Goal: Task Accomplishment & Management: Use online tool/utility

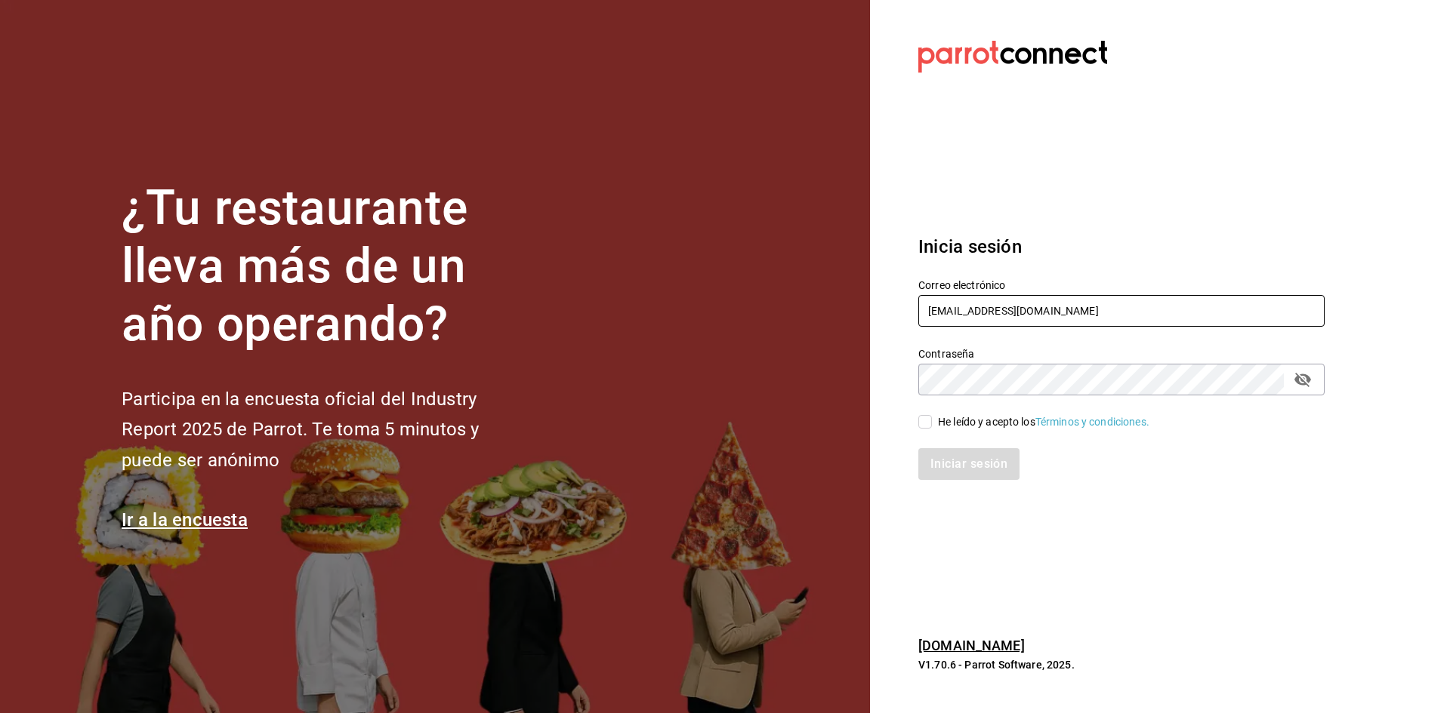
click at [1105, 319] on input "[EMAIL_ADDRESS][DOMAIN_NAME]" at bounding box center [1121, 311] width 406 height 32
type input "g"
click at [957, 313] on input "[EMAIL_ADDRESS][DOMAIN_NAME]" at bounding box center [1121, 311] width 406 height 32
type input "[EMAIL_ADDRESS][DOMAIN_NAME]"
click at [920, 421] on input "He leído y acepto los Términos y condiciones." at bounding box center [925, 422] width 14 height 14
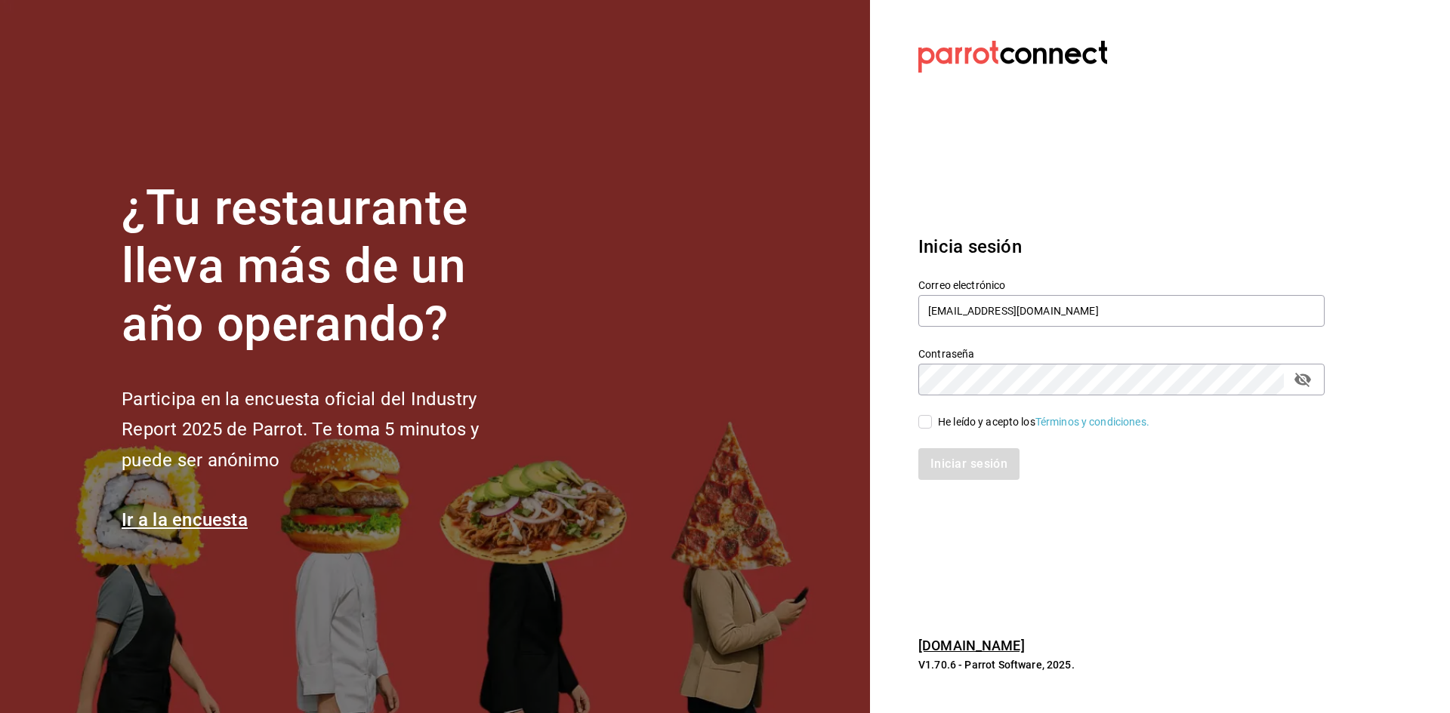
checkbox input "true"
click at [972, 461] on button "Iniciar sesión" at bounding box center [969, 464] width 103 height 32
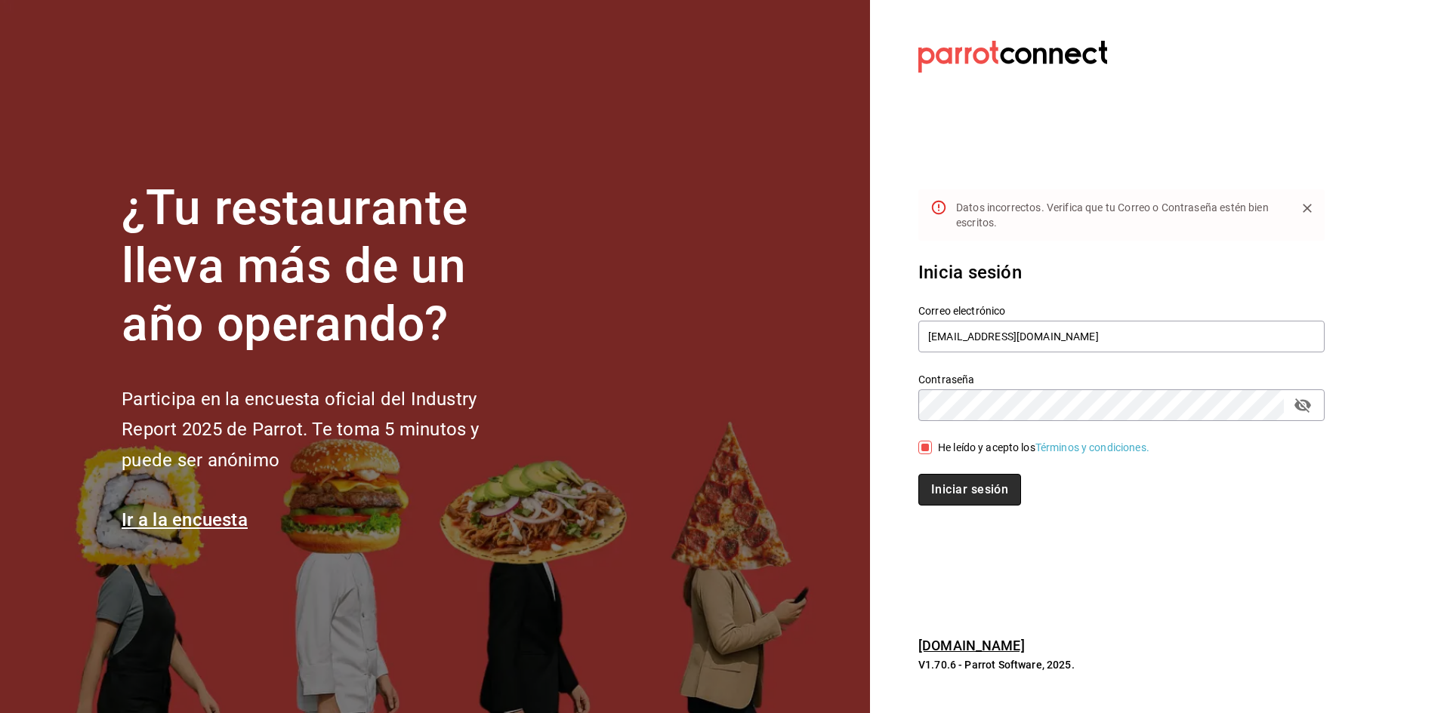
click at [936, 492] on button "Iniciar sesión" at bounding box center [969, 490] width 103 height 32
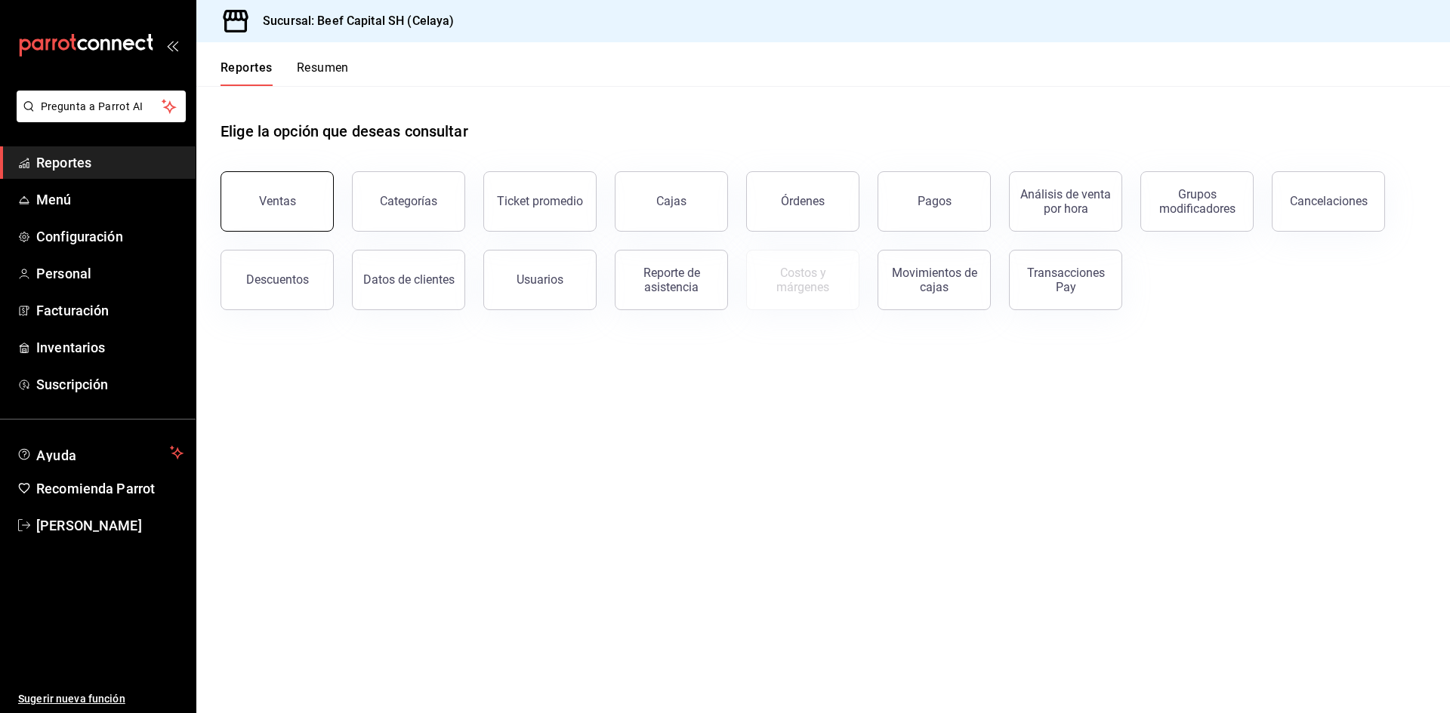
click at [281, 201] on div "Ventas" at bounding box center [277, 201] width 37 height 14
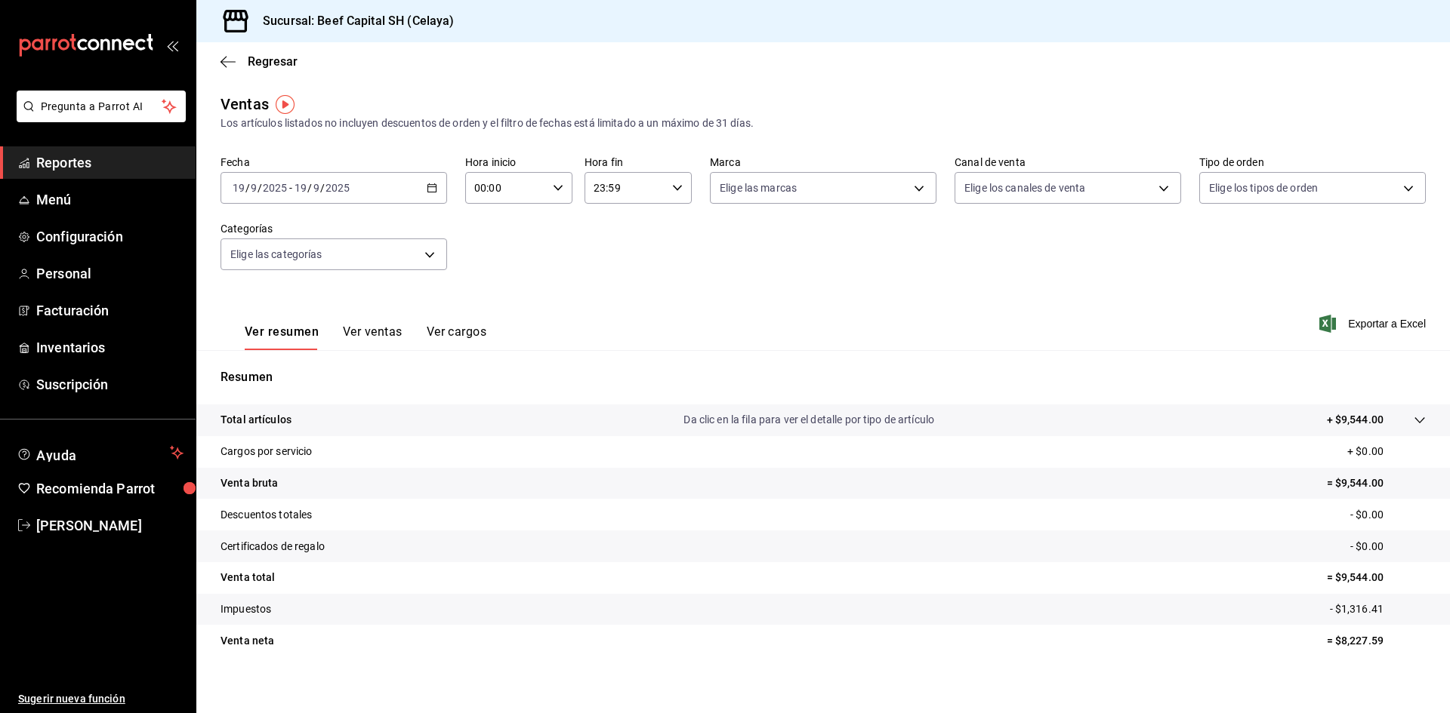
click at [374, 336] on button "Ver ventas" at bounding box center [373, 338] width 60 height 26
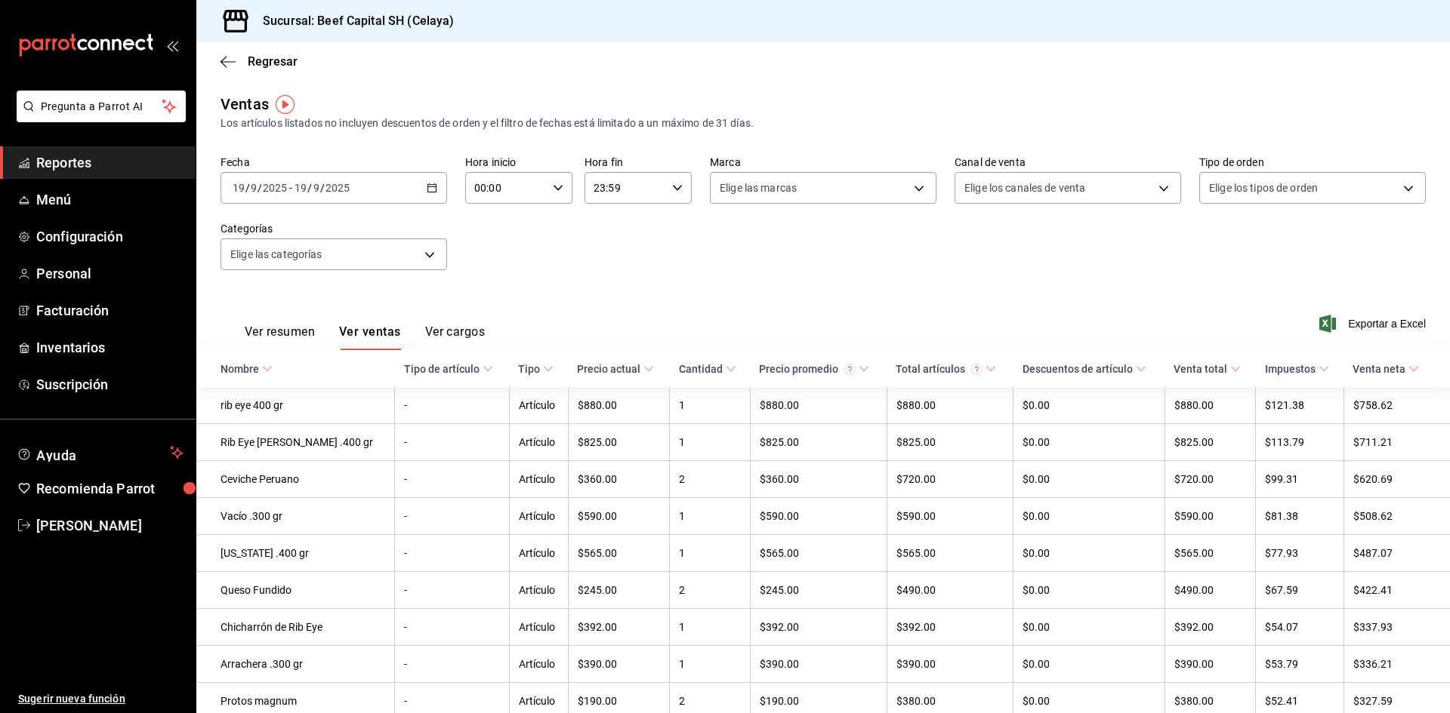
click at [464, 335] on button "Ver cargos" at bounding box center [455, 338] width 60 height 26
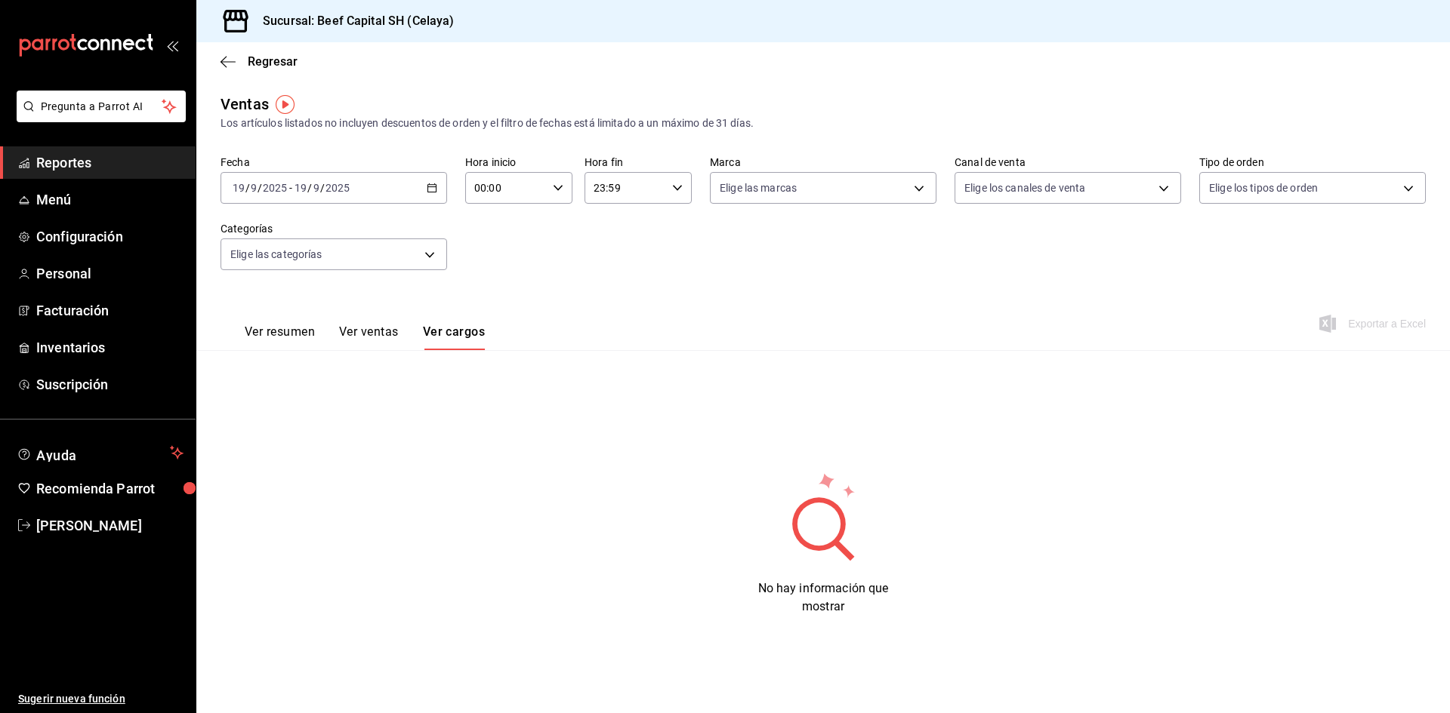
click at [287, 337] on button "Ver resumen" at bounding box center [280, 338] width 70 height 26
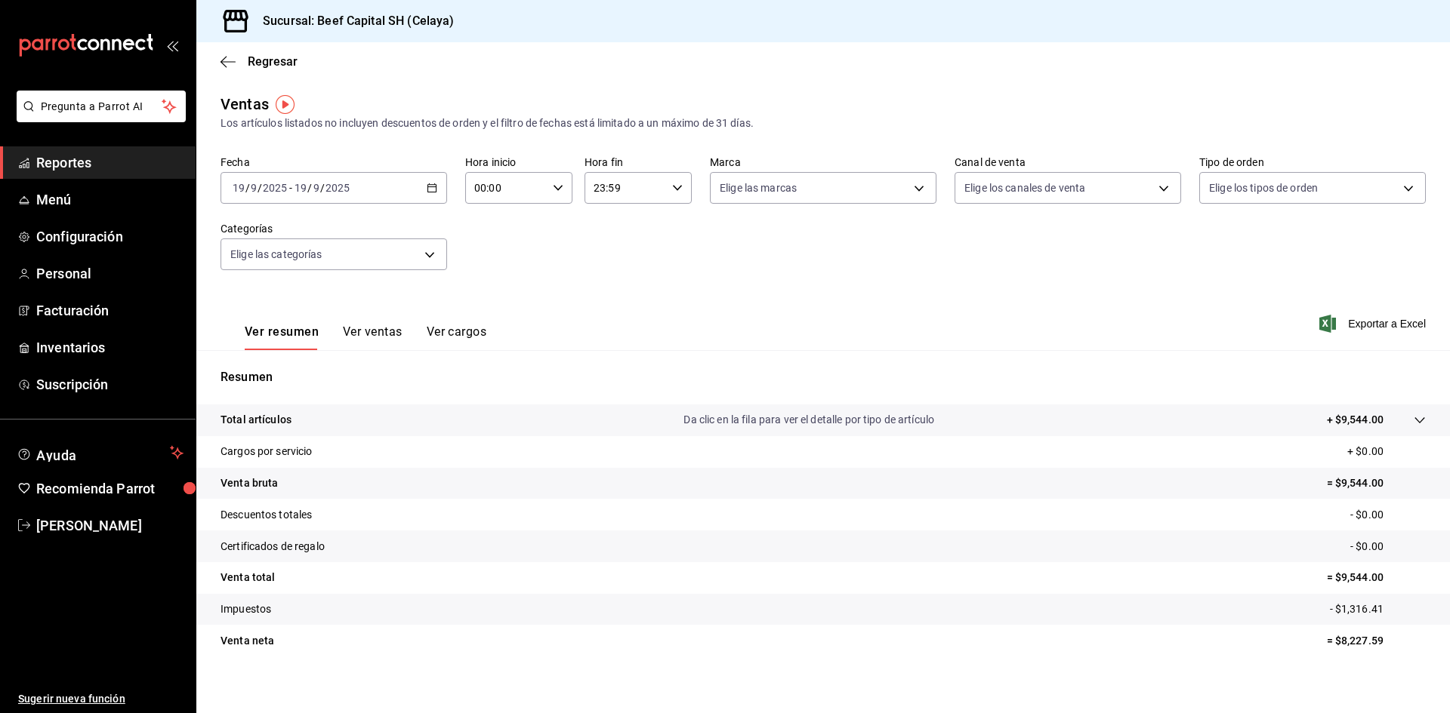
click at [428, 191] on icon "button" at bounding box center [432, 188] width 11 height 11
click at [261, 367] on span "Rango de fechas" at bounding box center [291, 370] width 117 height 16
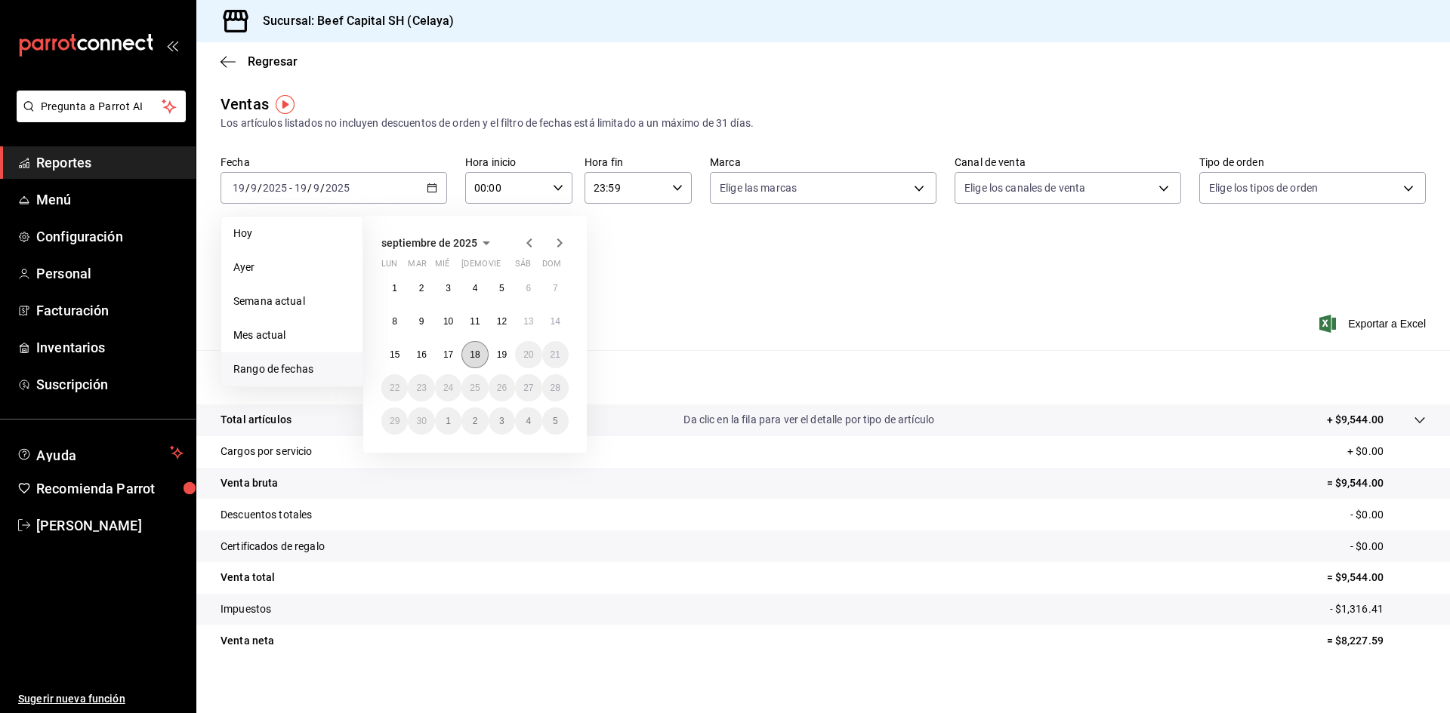
click at [484, 356] on button "18" at bounding box center [474, 354] width 26 height 27
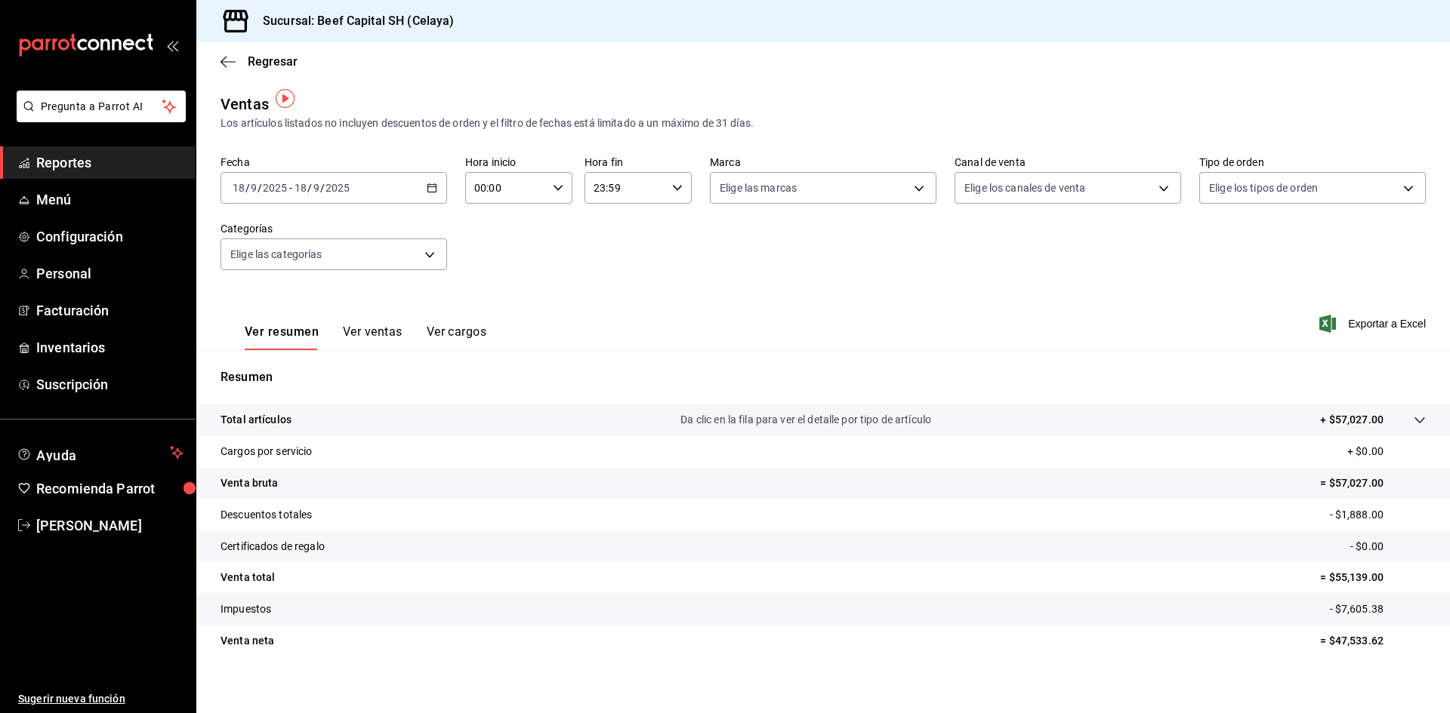
scroll to position [10, 0]
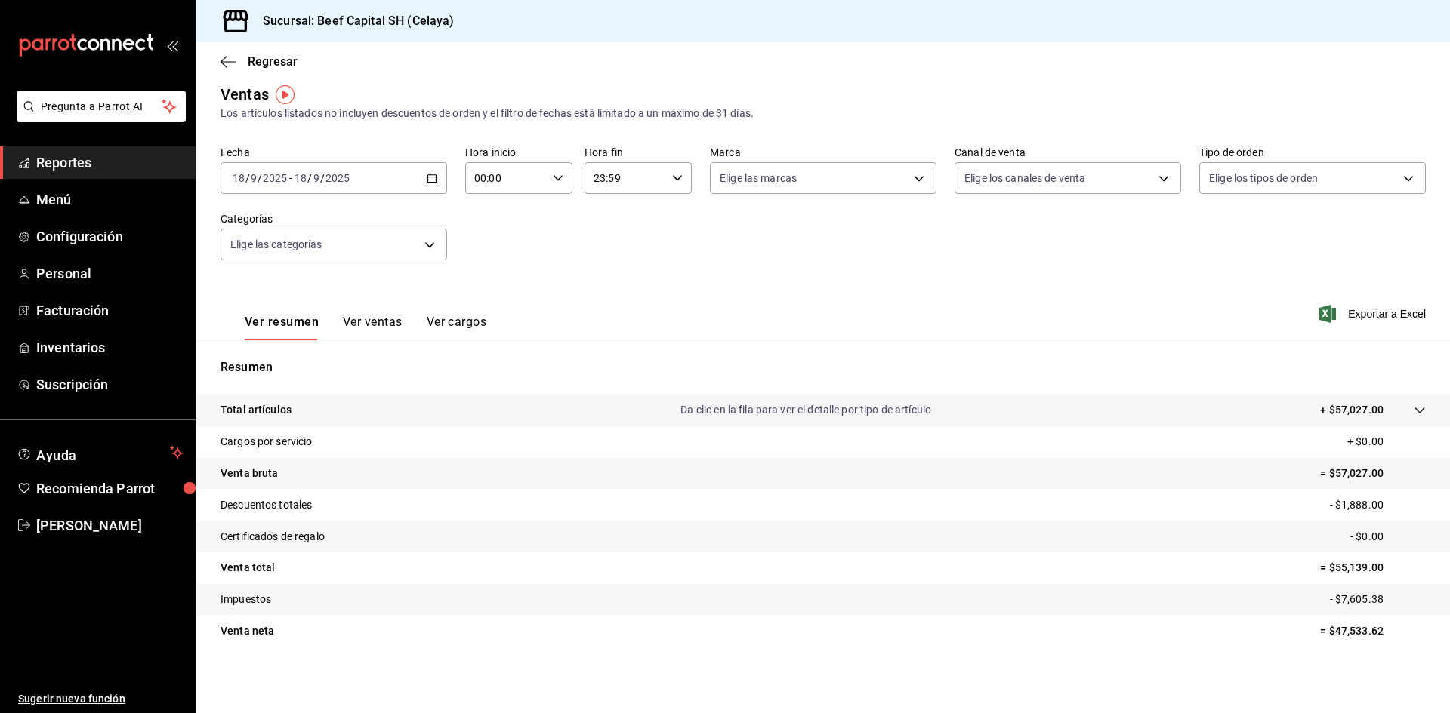
click at [467, 320] on button "Ver cargos" at bounding box center [457, 328] width 60 height 26
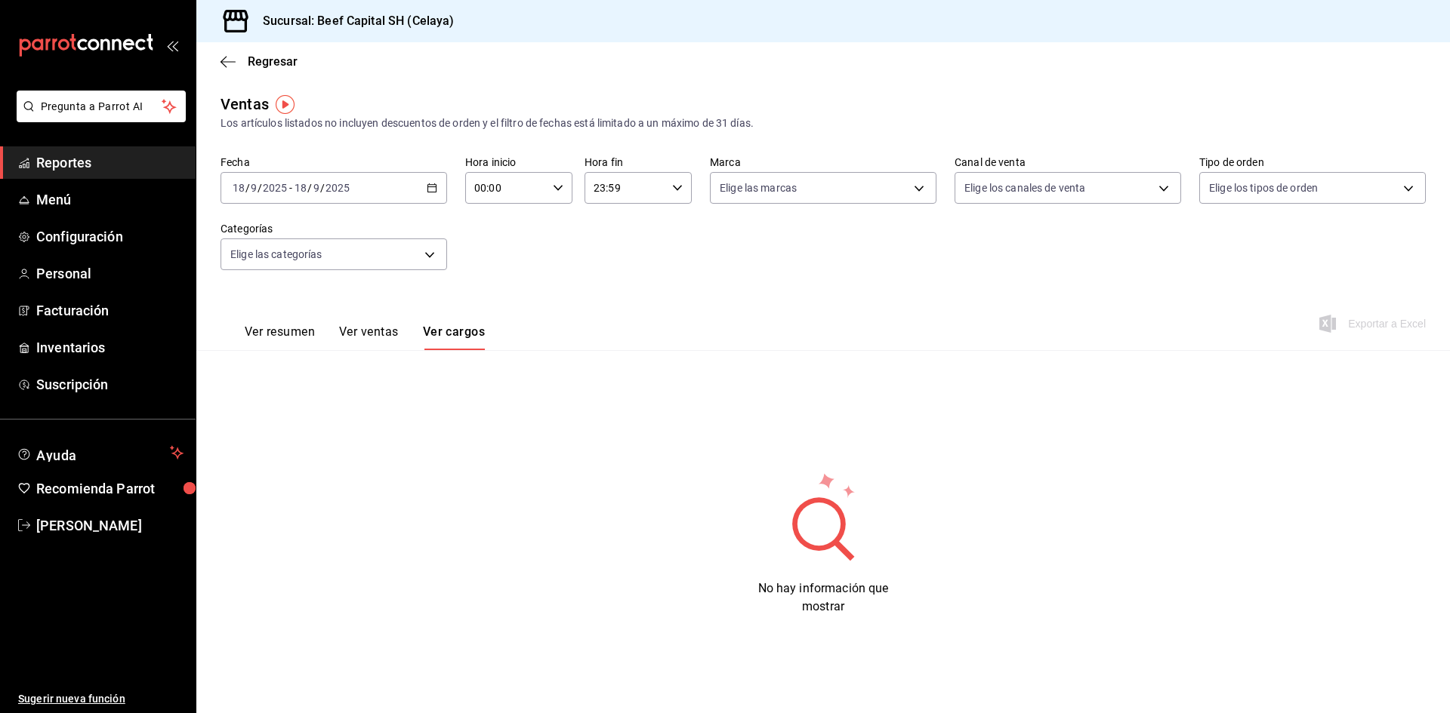
click at [369, 330] on button "Ver ventas" at bounding box center [369, 338] width 60 height 26
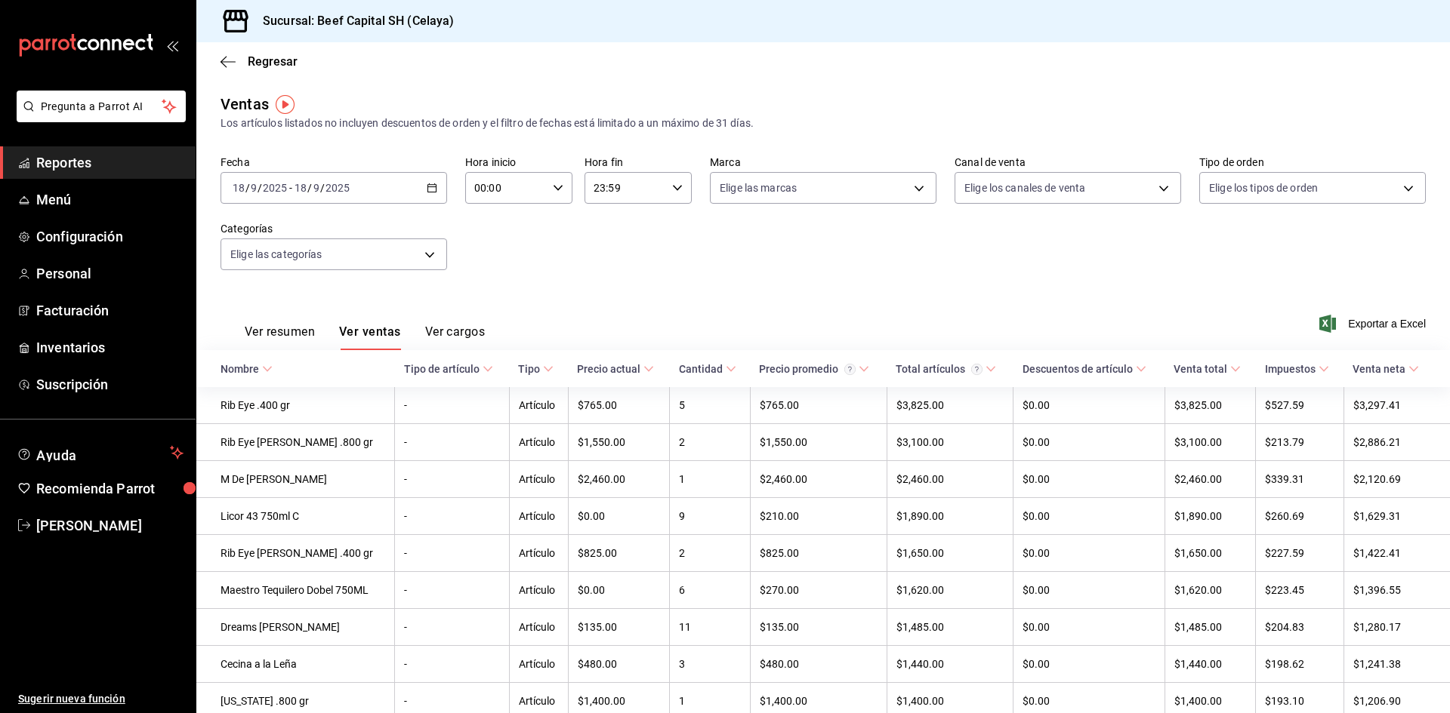
click at [301, 333] on button "Ver resumen" at bounding box center [280, 338] width 70 height 26
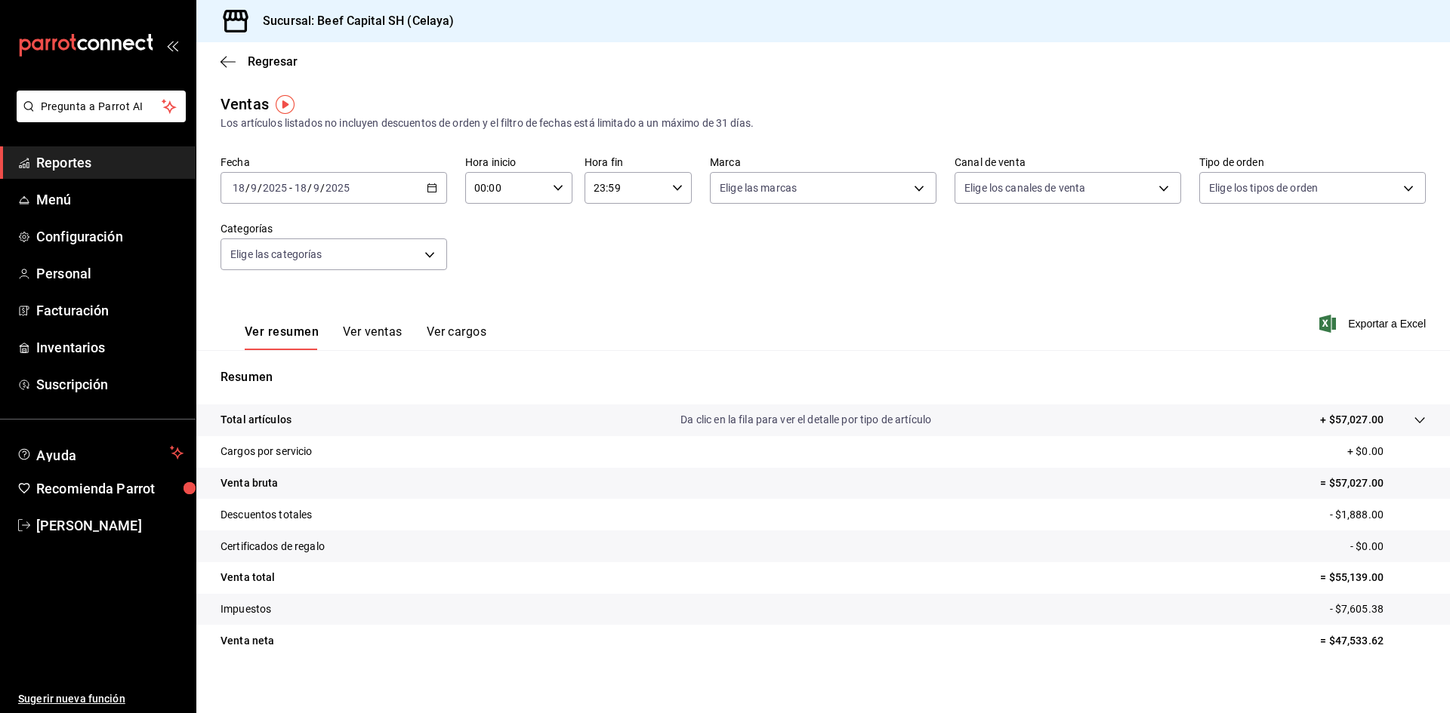
click at [100, 171] on span "Reportes" at bounding box center [109, 163] width 147 height 20
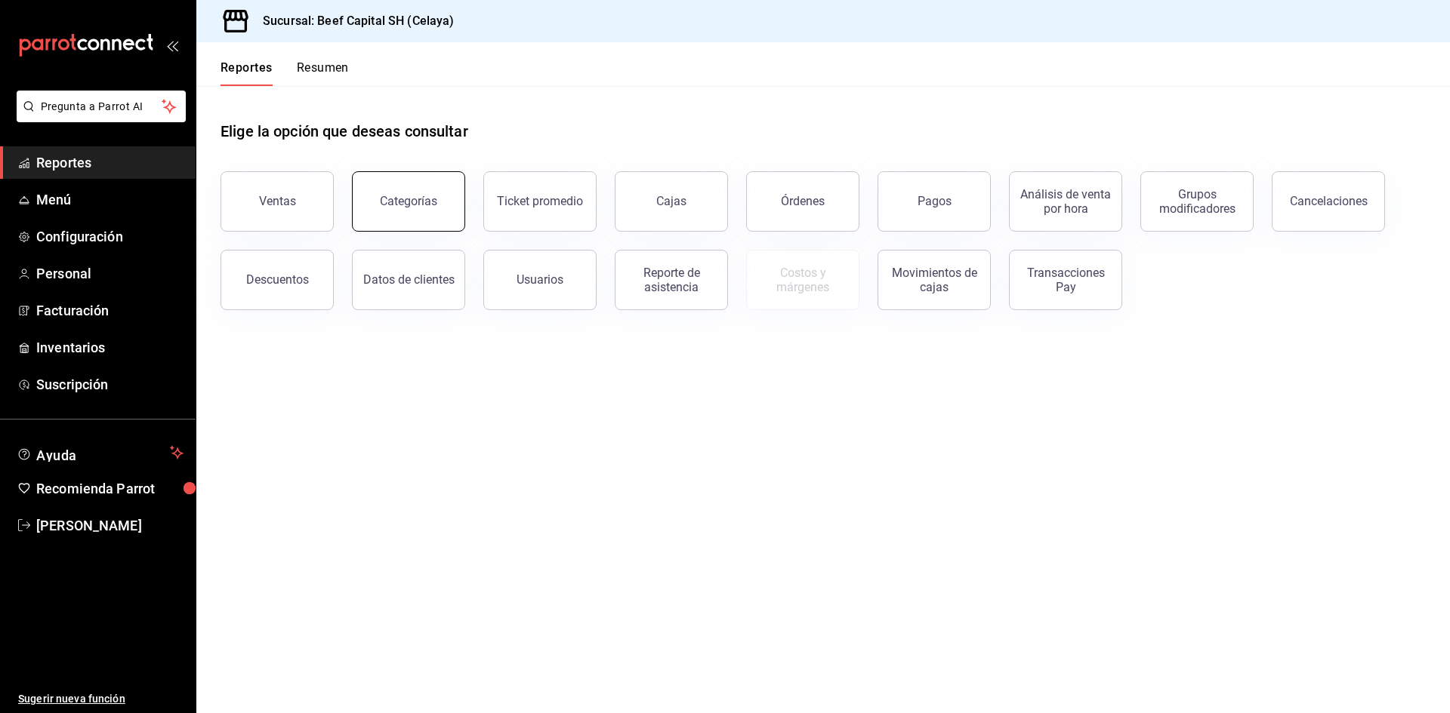
click at [410, 213] on button "Categorías" at bounding box center [408, 201] width 113 height 60
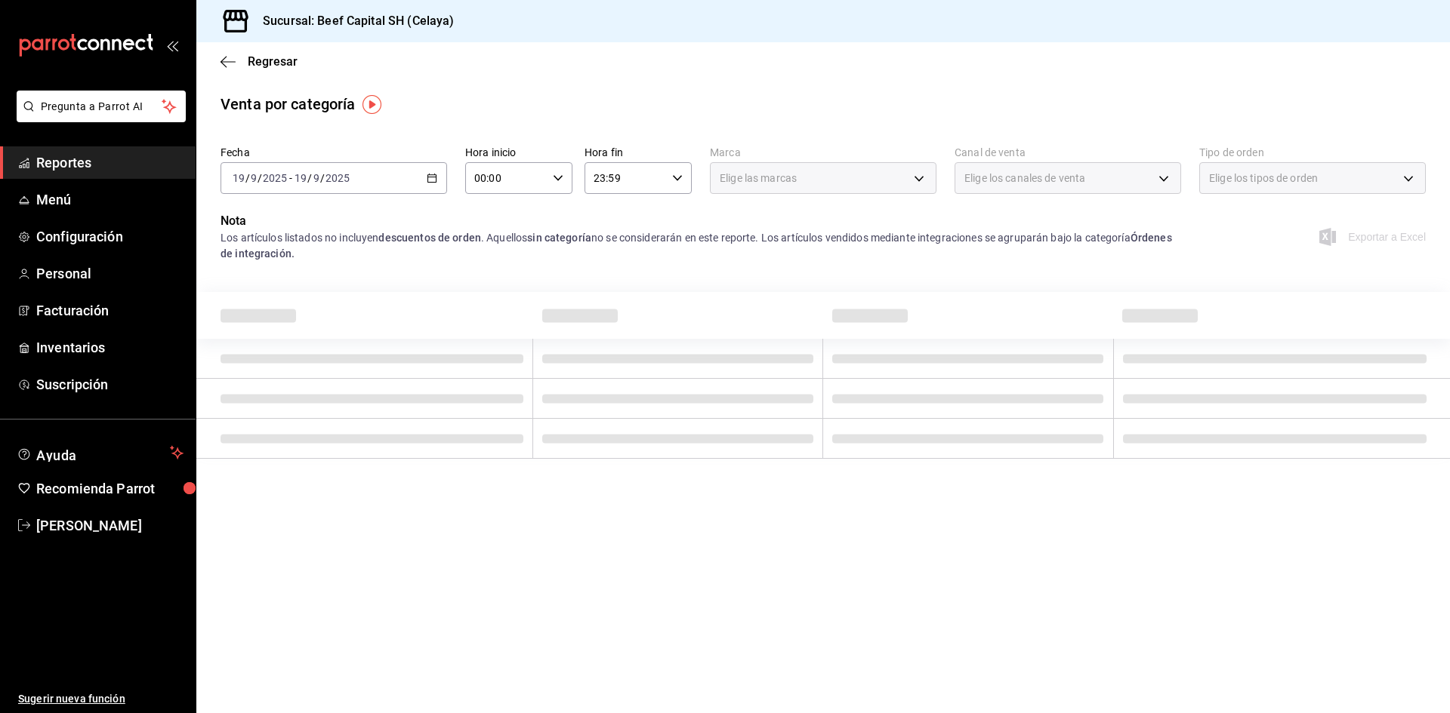
click at [80, 168] on span "Reportes" at bounding box center [109, 163] width 147 height 20
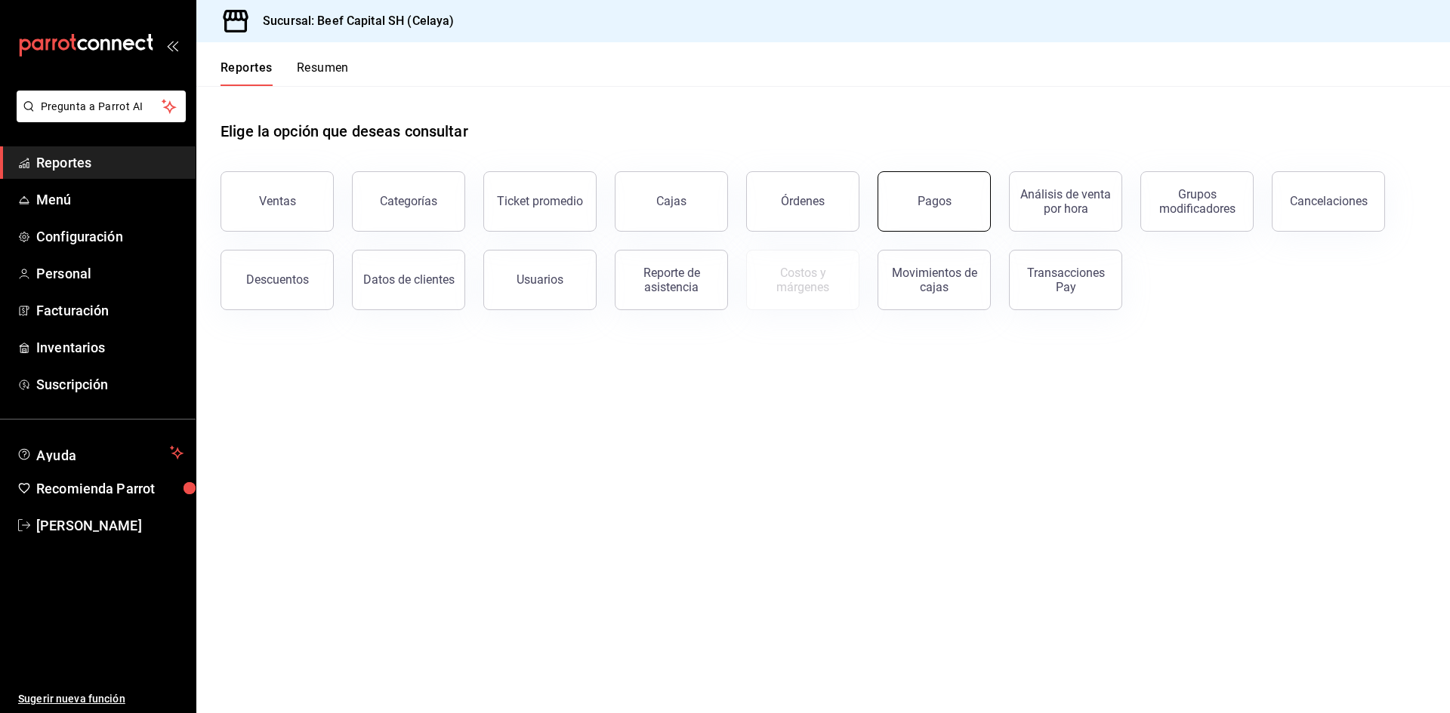
click at [926, 209] on button "Pagos" at bounding box center [933, 201] width 113 height 60
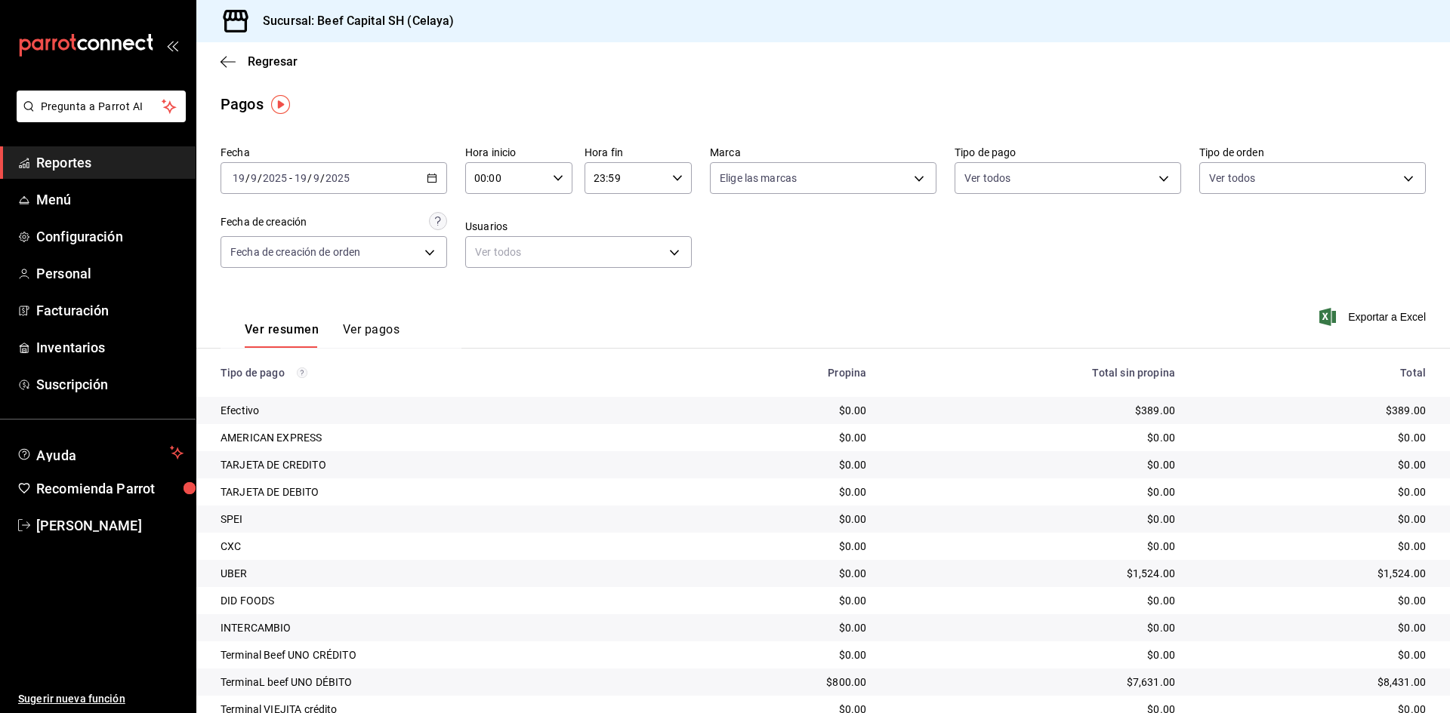
click at [384, 331] on button "Ver pagos" at bounding box center [371, 335] width 57 height 26
